Goal: Information Seeking & Learning: Compare options

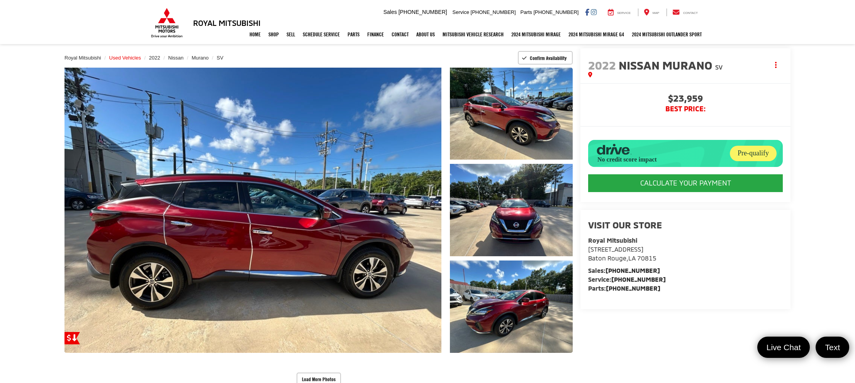
scroll to position [70, 0]
click at [121, 56] on span "Used Vehicles" at bounding box center [125, 58] width 32 height 6
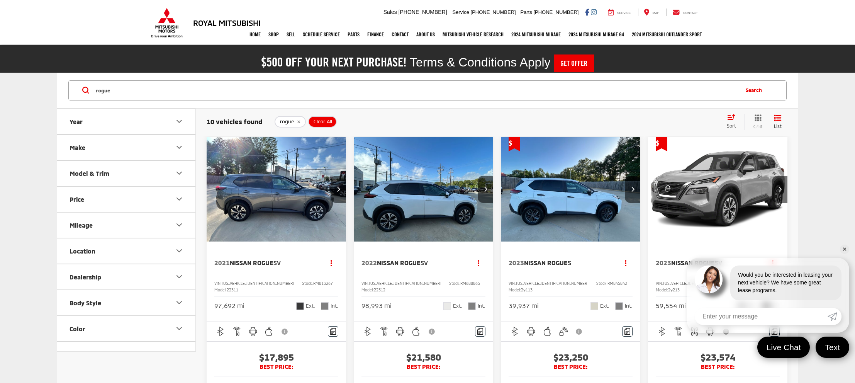
click at [453, 215] on img "2022 Nissan Rogue SV 0" at bounding box center [423, 189] width 141 height 105
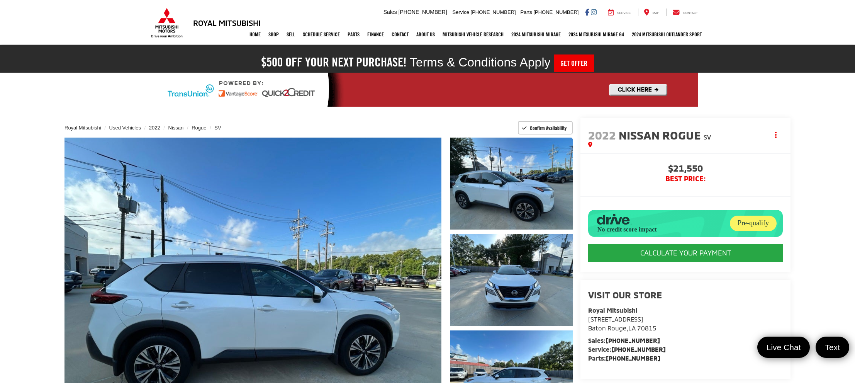
click at [387, 121] on div "Royal Mitsubishi Used Vehicles 2022 Nissan Rogue SV Confirm Availability" at bounding box center [319, 127] width 508 height 19
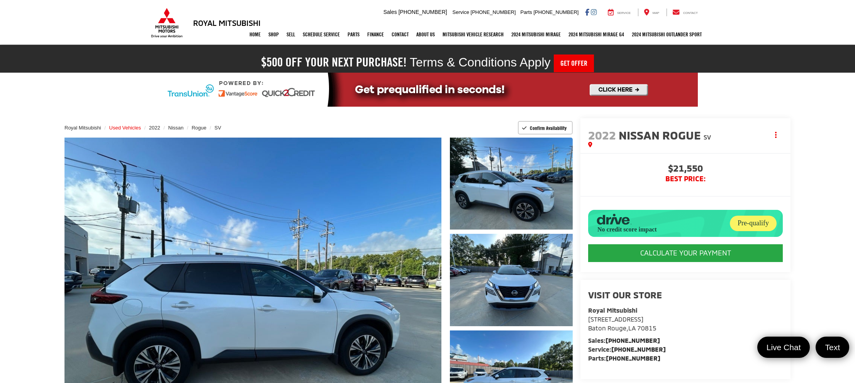
click at [134, 130] on span "Used Vehicles" at bounding box center [125, 128] width 32 height 6
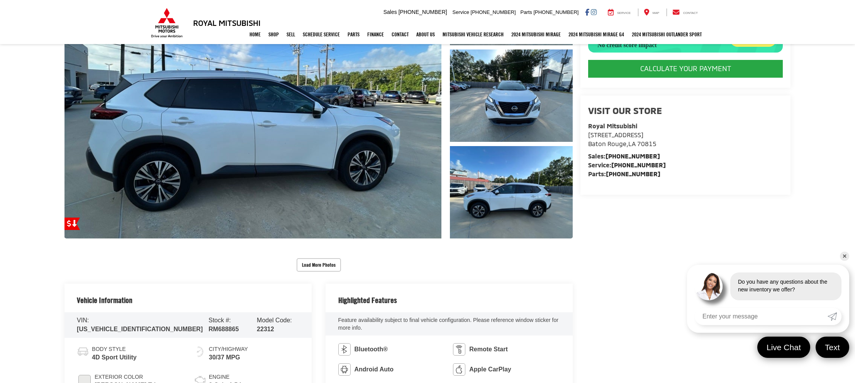
scroll to position [375, 0]
